Goal: Check status: Check status

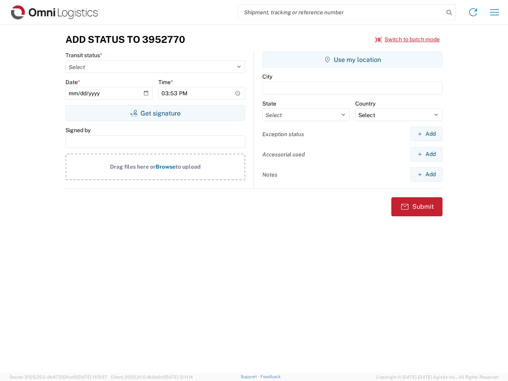
click at [341, 12] on input "search" at bounding box center [340, 12] width 205 height 15
click at [449, 13] on icon at bounding box center [448, 12] width 11 height 11
click at [473, 12] on icon at bounding box center [472, 12] width 13 height 13
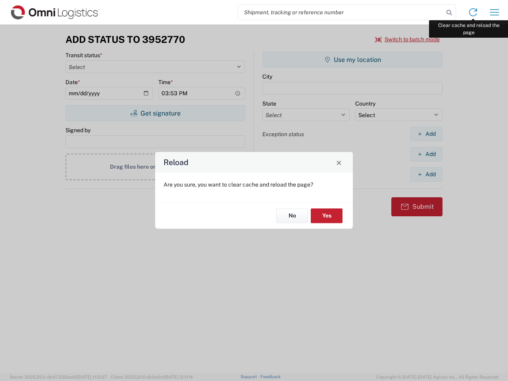
click at [494, 12] on div "Reload Are you sure, you want to clear cache and reload the page? No Yes" at bounding box center [254, 190] width 508 height 381
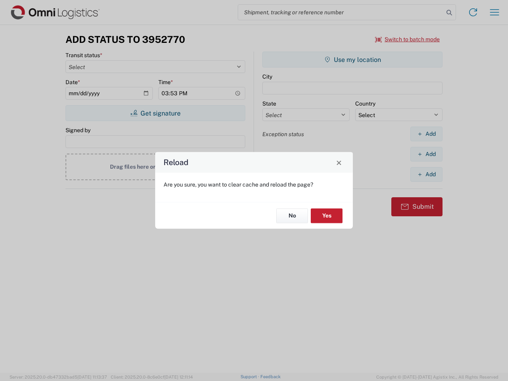
click at [407, 39] on div "Reload Are you sure, you want to clear cache and reload the page? No Yes" at bounding box center [254, 190] width 508 height 381
click at [155, 113] on div "Reload Are you sure, you want to clear cache and reload the page? No Yes" at bounding box center [254, 190] width 508 height 381
click at [352, 59] on div "Reload Are you sure, you want to clear cache and reload the page? No Yes" at bounding box center [254, 190] width 508 height 381
click at [426, 134] on div "Reload Are you sure, you want to clear cache and reload the page? No Yes" at bounding box center [254, 190] width 508 height 381
click at [426, 154] on div "Reload Are you sure, you want to clear cache and reload the page? No Yes" at bounding box center [254, 190] width 508 height 381
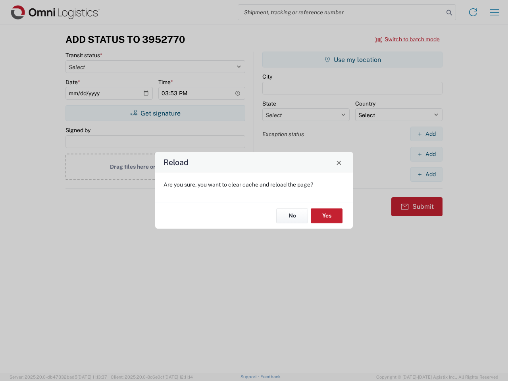
click at [426, 174] on div "Reload Are you sure, you want to clear cache and reload the page? No Yes" at bounding box center [254, 190] width 508 height 381
